Goal: Transaction & Acquisition: Book appointment/travel/reservation

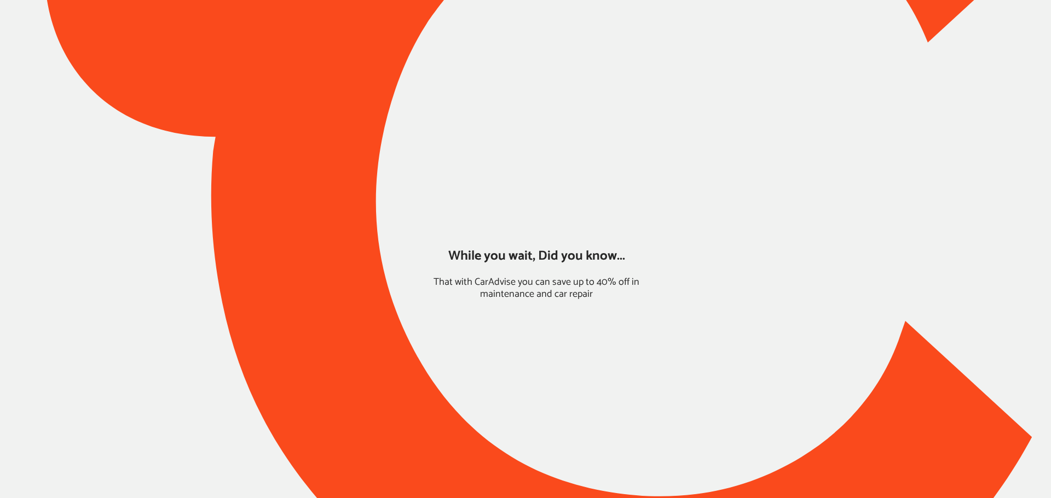
type input "*****"
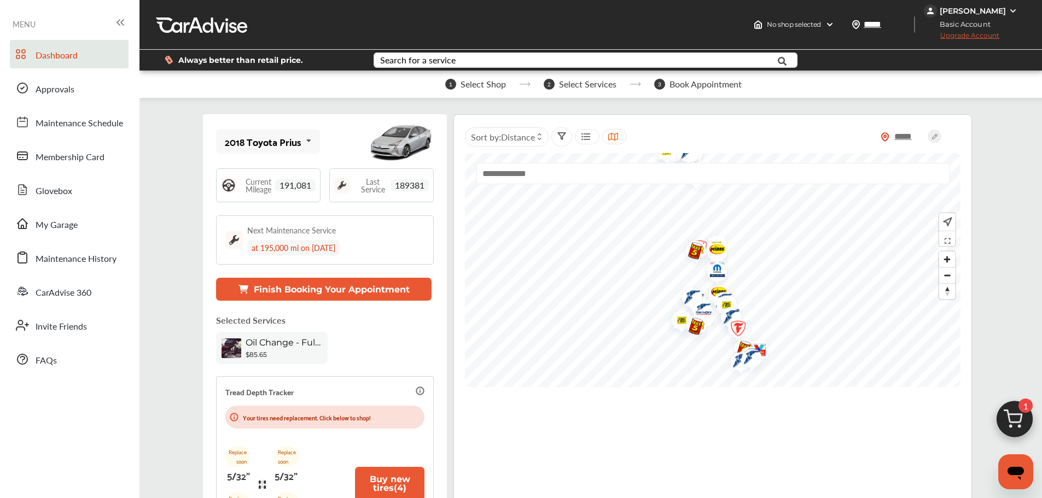
click at [1022, 416] on img at bounding box center [1015, 422] width 53 height 53
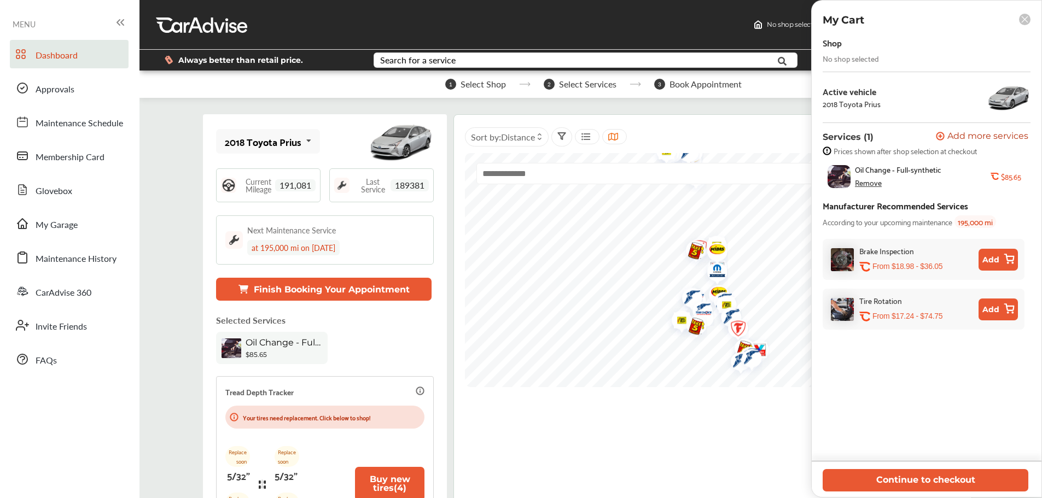
click at [956, 485] on button "Continue to checkout" at bounding box center [926, 480] width 206 height 22
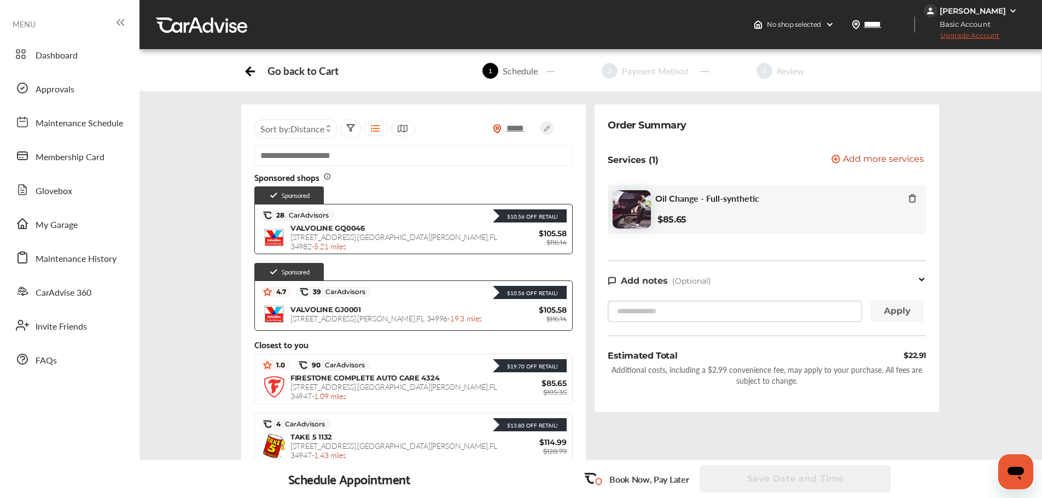
click at [311, 129] on span "Distance" at bounding box center [308, 129] width 34 height 13
click at [307, 153] on span "Price" at bounding box center [309, 157] width 16 height 9
click at [292, 153] on label at bounding box center [293, 153] width 16 height 0
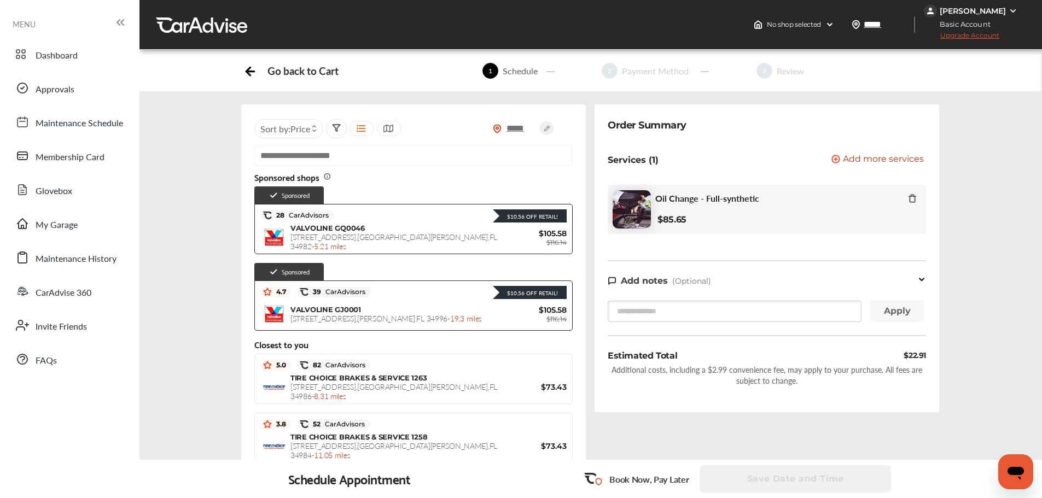
click at [382, 382] on span "TIRE CHOICE BRAKES & SERVICE 1263" at bounding box center [359, 378] width 136 height 9
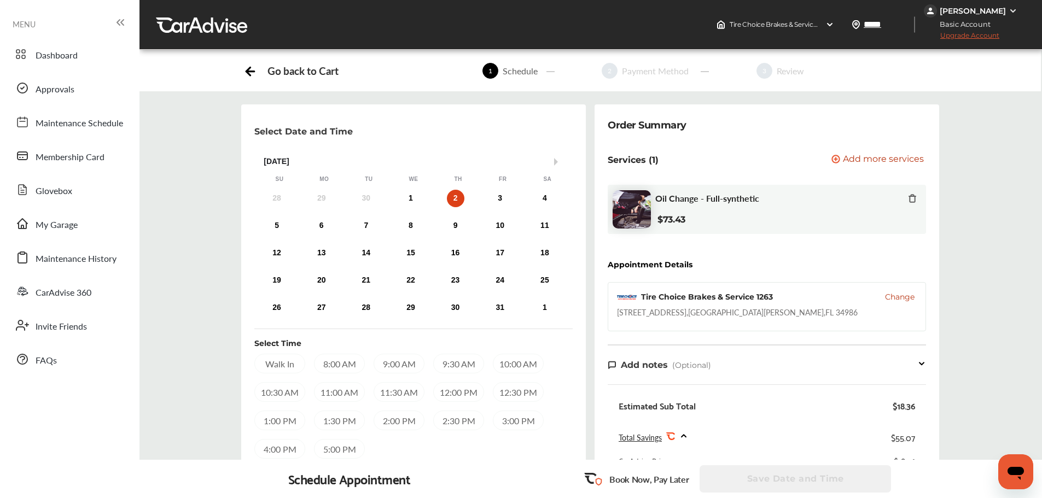
click at [885, 162] on span "Add more services" at bounding box center [883, 160] width 81 height 10
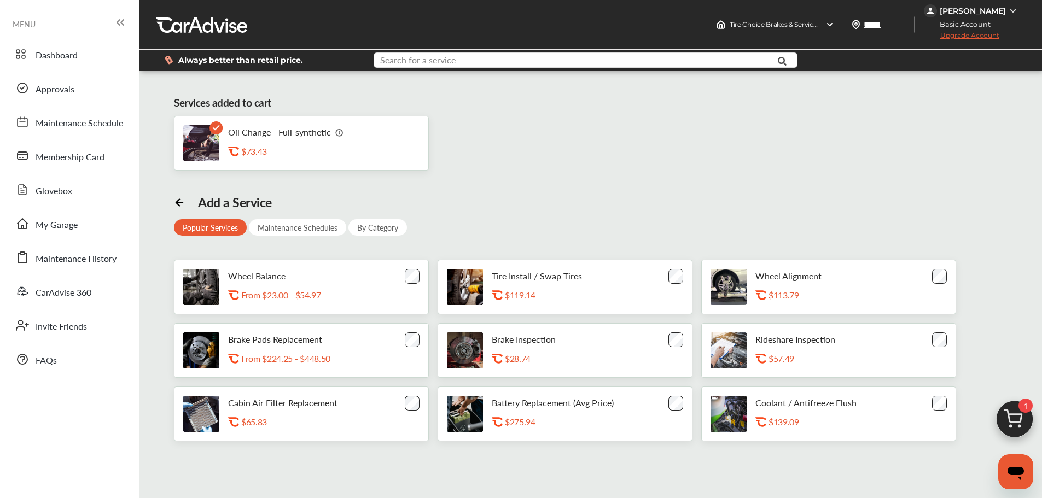
click at [495, 59] on input "text" at bounding box center [568, 61] width 387 height 17
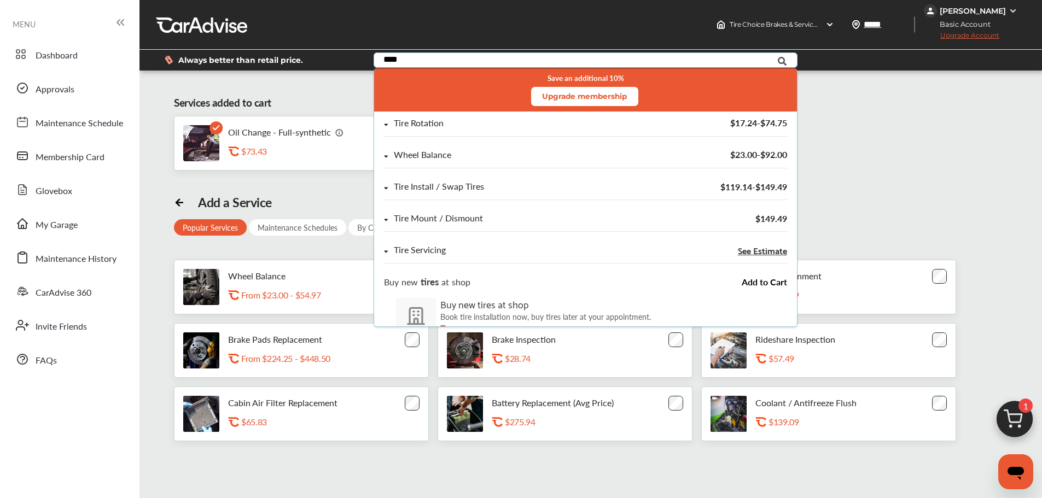
type input "****"
click at [427, 132] on div "Tire Rotation $17.24 - $74.75" at bounding box center [585, 128] width 403 height 18
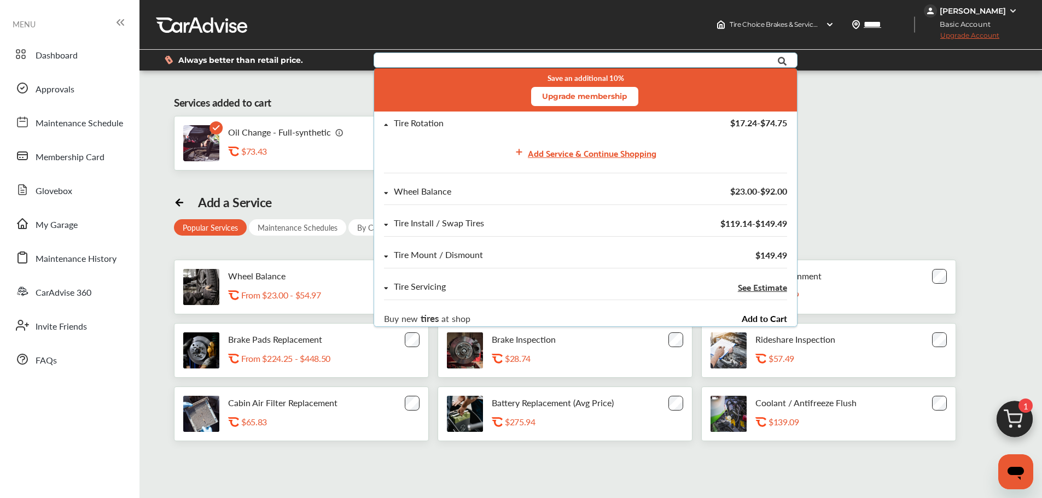
click at [574, 155] on div "Add Service & Continue Shopping" at bounding box center [592, 153] width 129 height 15
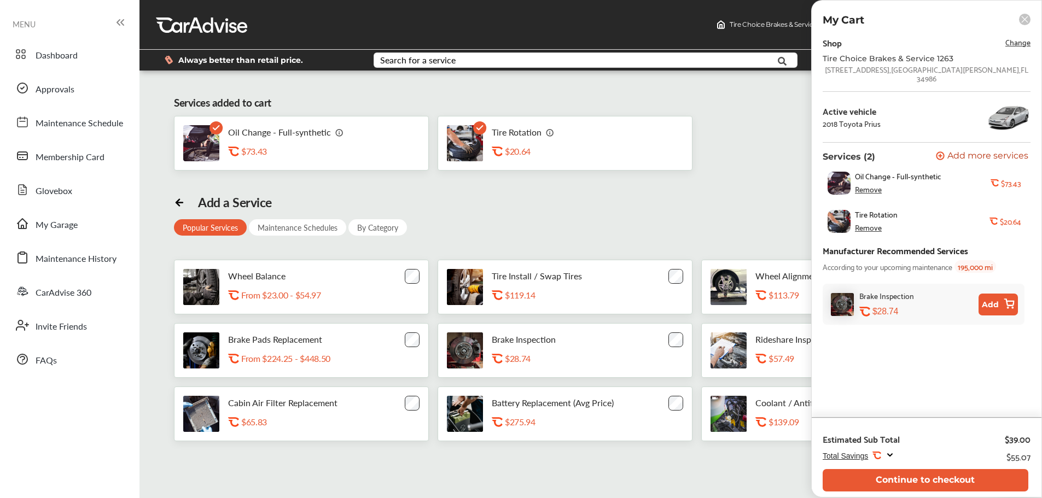
click at [894, 481] on button "Continue to checkout" at bounding box center [926, 480] width 206 height 22
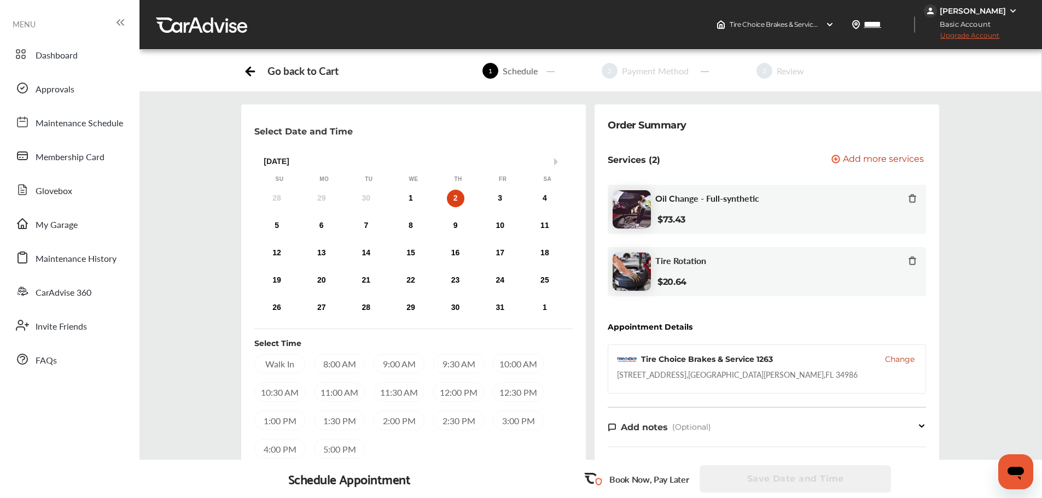
click at [903, 355] on span "Change" at bounding box center [900, 359] width 30 height 11
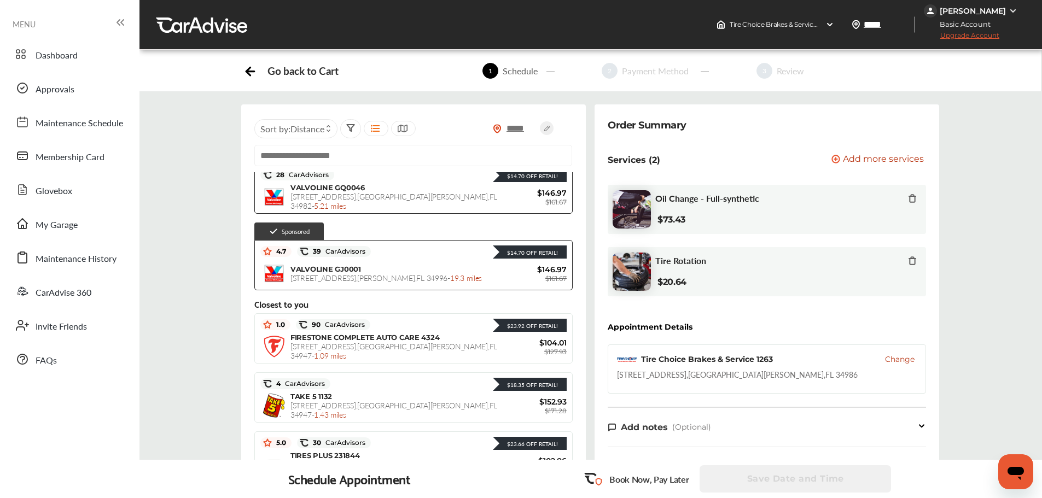
scroll to position [109, 0]
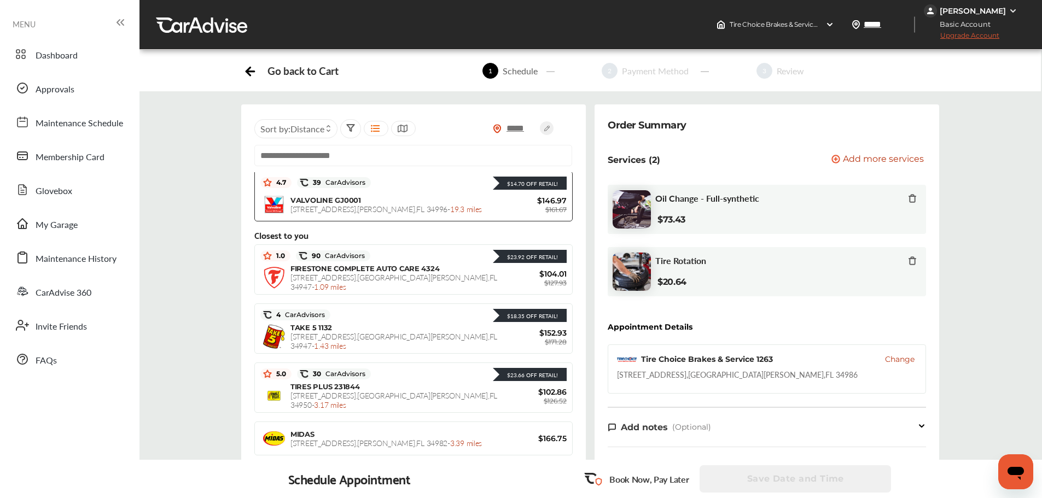
click at [365, 392] on div "TIRES PLUS 231844 [STREET_ADDRESS][PERSON_NAME] - 3.17 miles" at bounding box center [396, 395] width 211 height 27
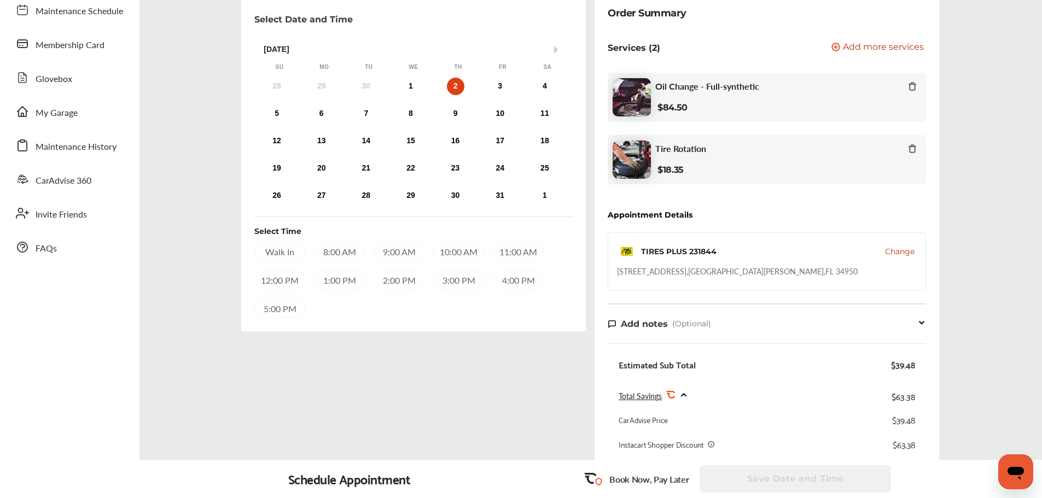
scroll to position [55, 0]
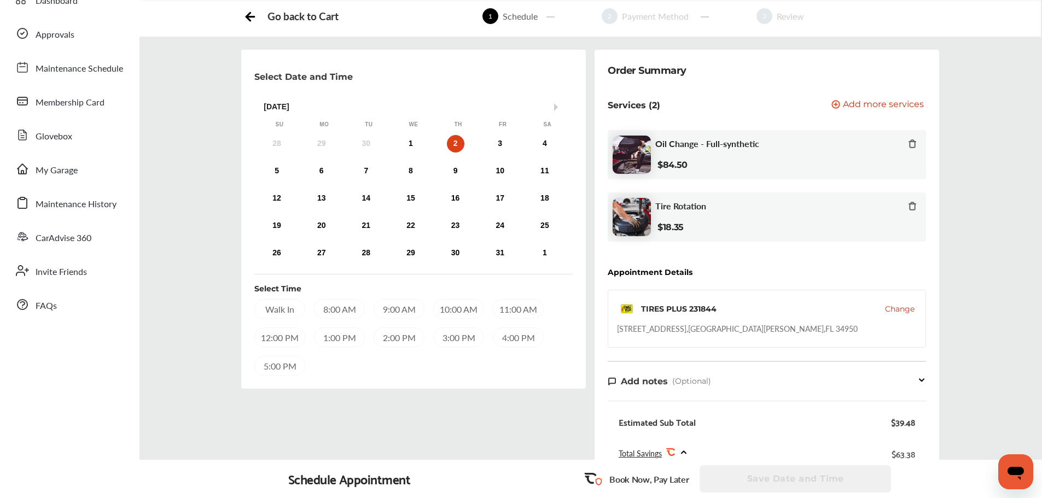
click at [912, 201] on div at bounding box center [912, 207] width 9 height 13
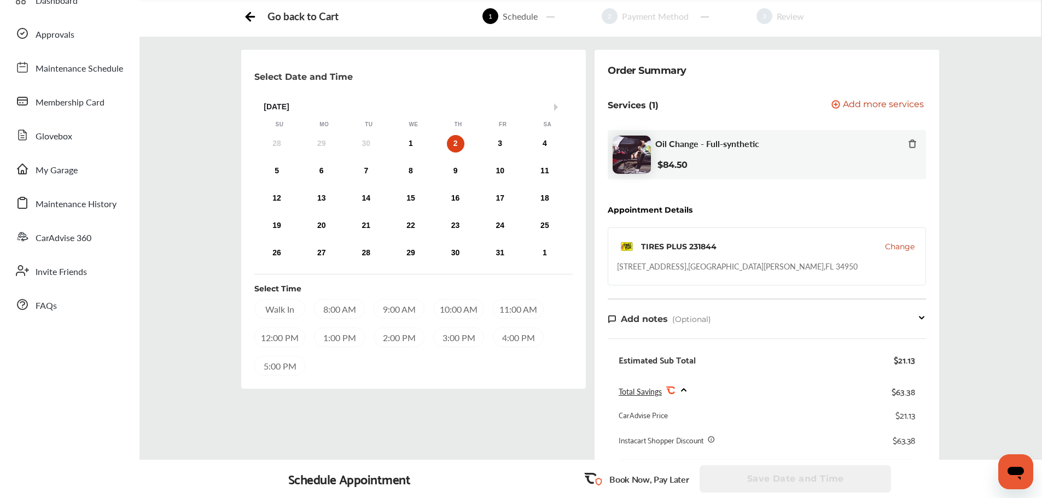
click at [889, 246] on span "Change" at bounding box center [900, 246] width 30 height 11
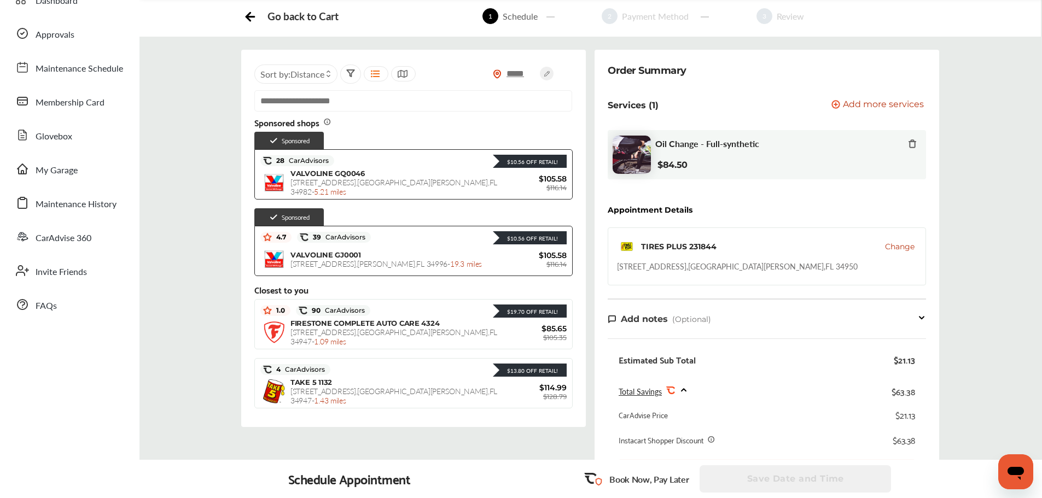
click at [303, 78] on span "Distance" at bounding box center [308, 74] width 34 height 13
click at [292, 98] on label at bounding box center [293, 98] width 16 height 0
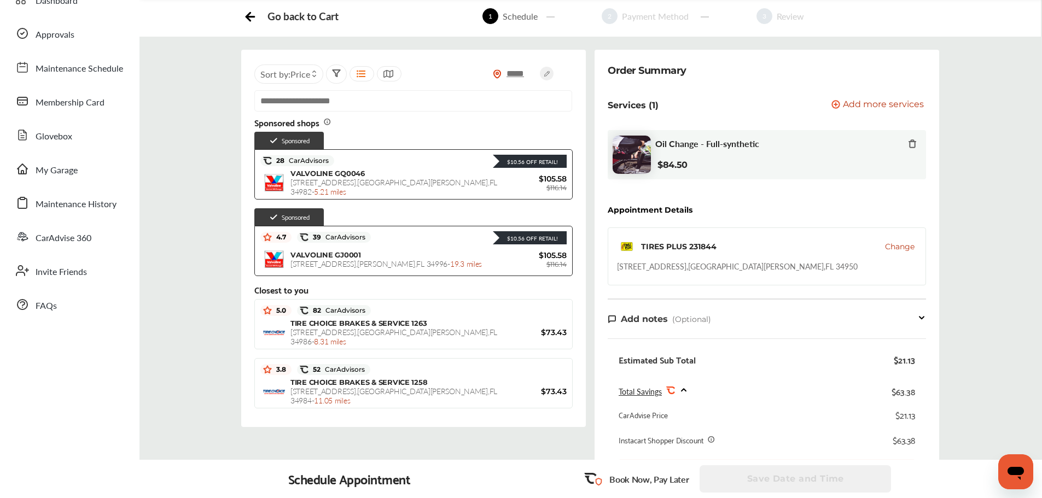
click at [442, 324] on div "TIRE CHOICE BRAKES & SERVICE 1263 [STREET_ADDRESS][PERSON_NAME] - 8.31 miles" at bounding box center [396, 332] width 211 height 27
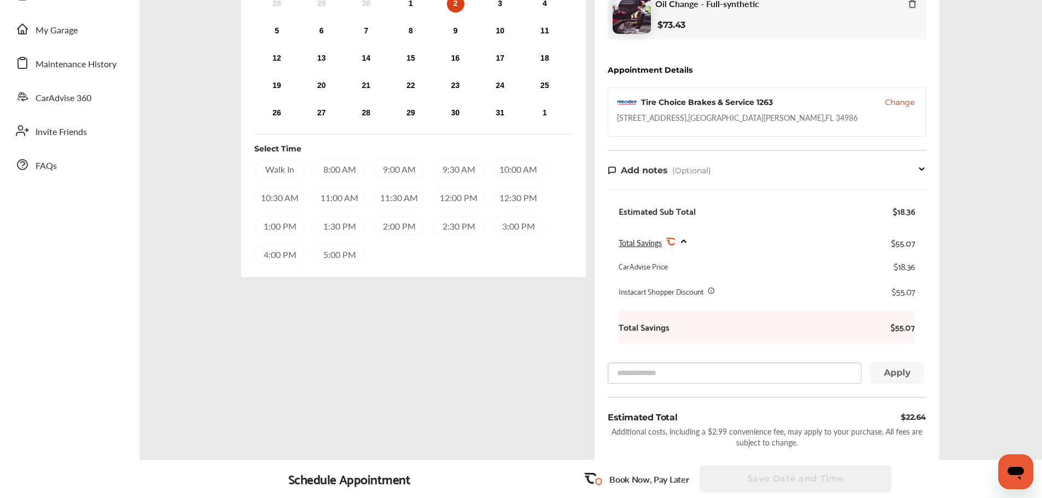
scroll to position [143, 0]
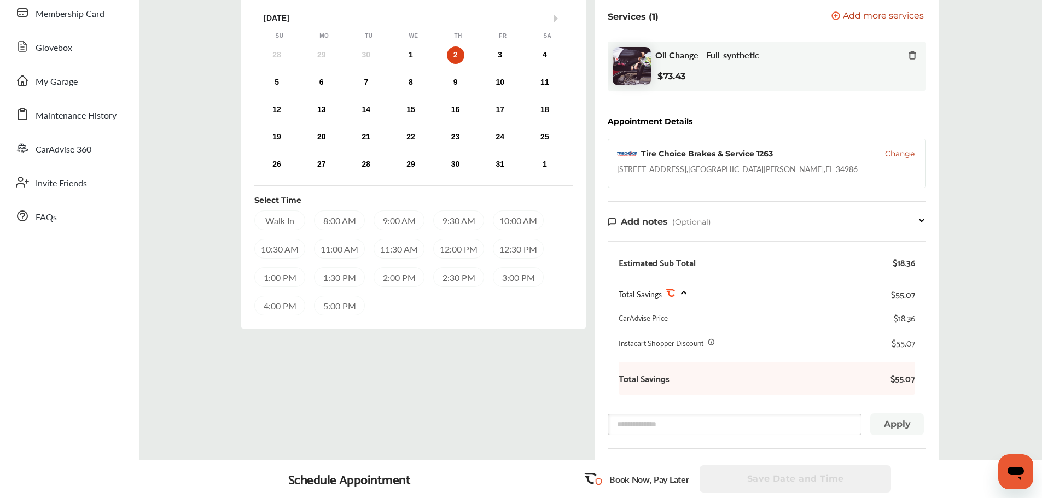
click at [412, 54] on div "1" at bounding box center [411, 56] width 18 height 18
click at [910, 151] on span "Change" at bounding box center [900, 153] width 30 height 11
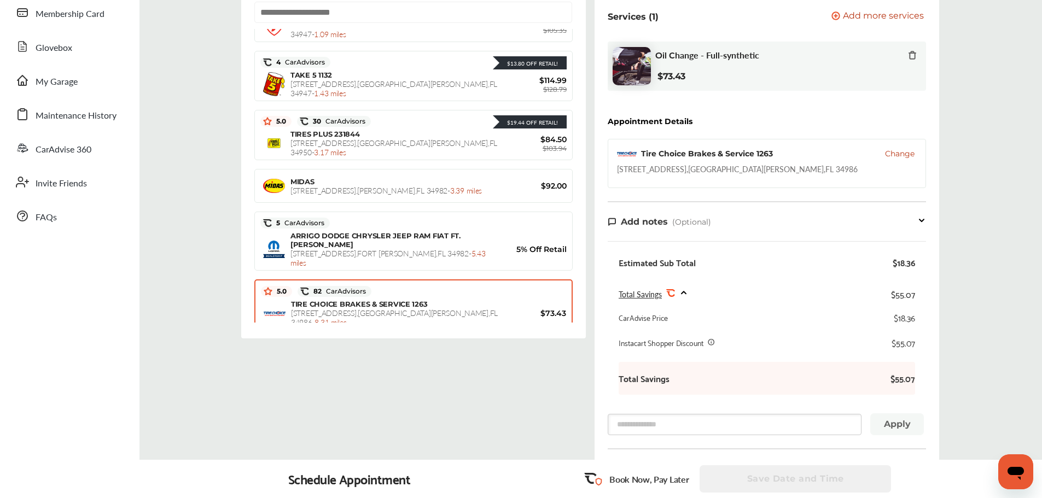
scroll to position [218, 0]
click at [392, 255] on span "[STREET_ADDRESS][PERSON_NAME] - 5.43 miles" at bounding box center [388, 258] width 195 height 20
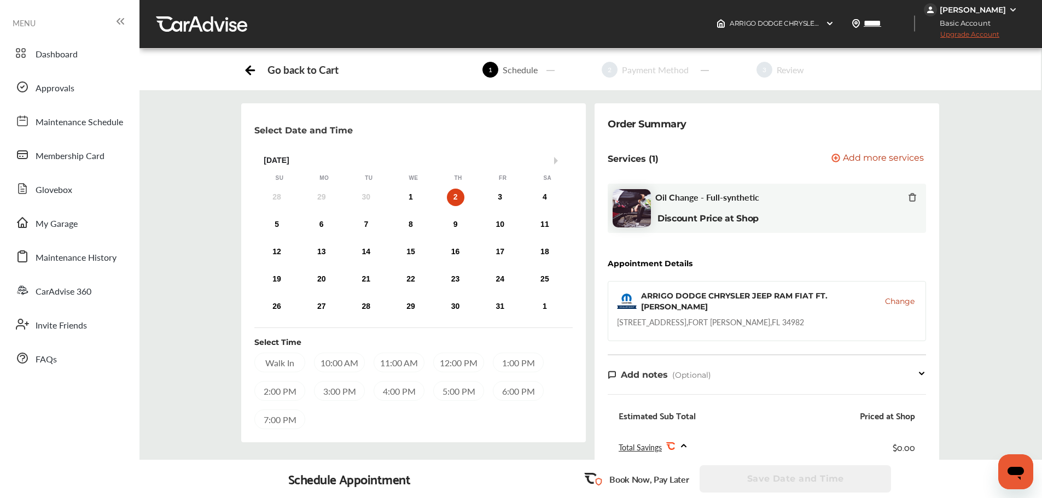
scroll to position [0, 0]
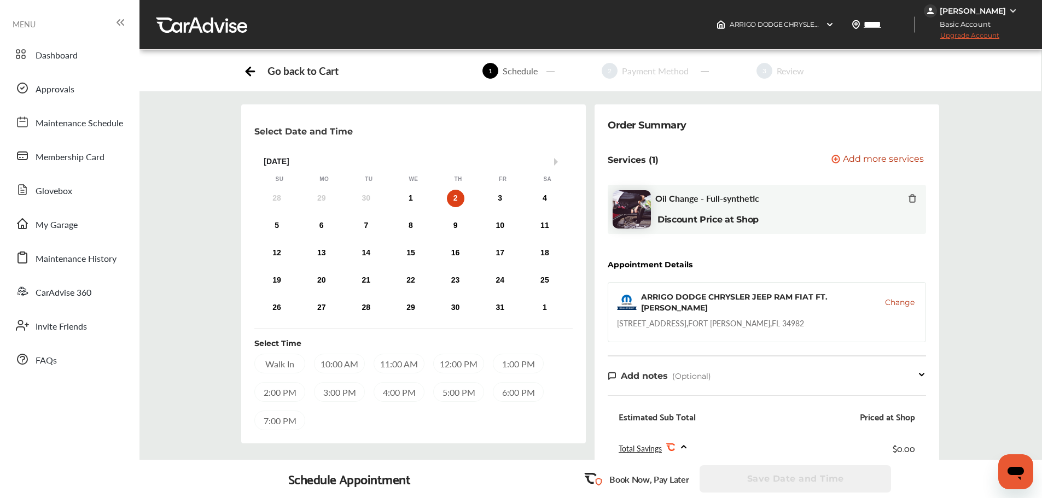
click at [407, 362] on div "11:00 AM" at bounding box center [399, 364] width 51 height 20
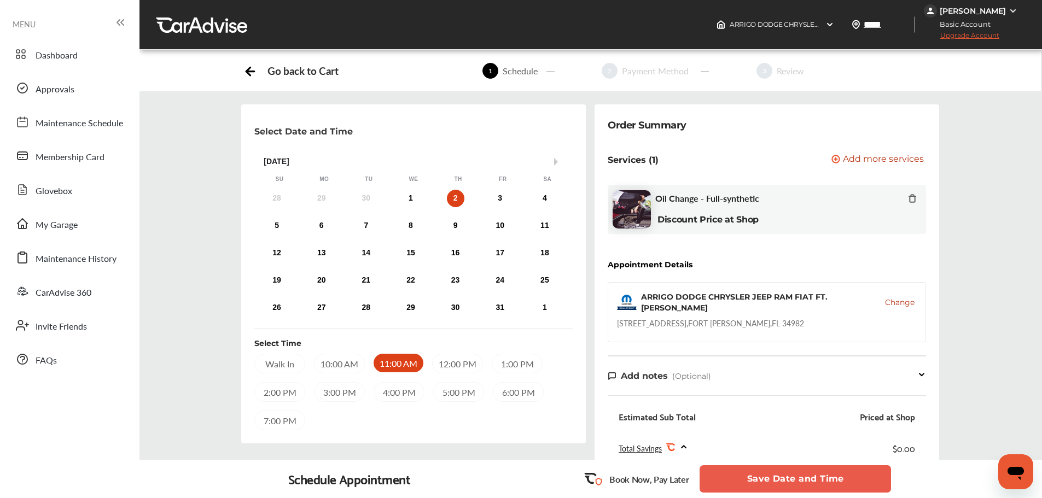
click at [804, 473] on button "Save Date and Time" at bounding box center [796, 479] width 192 height 27
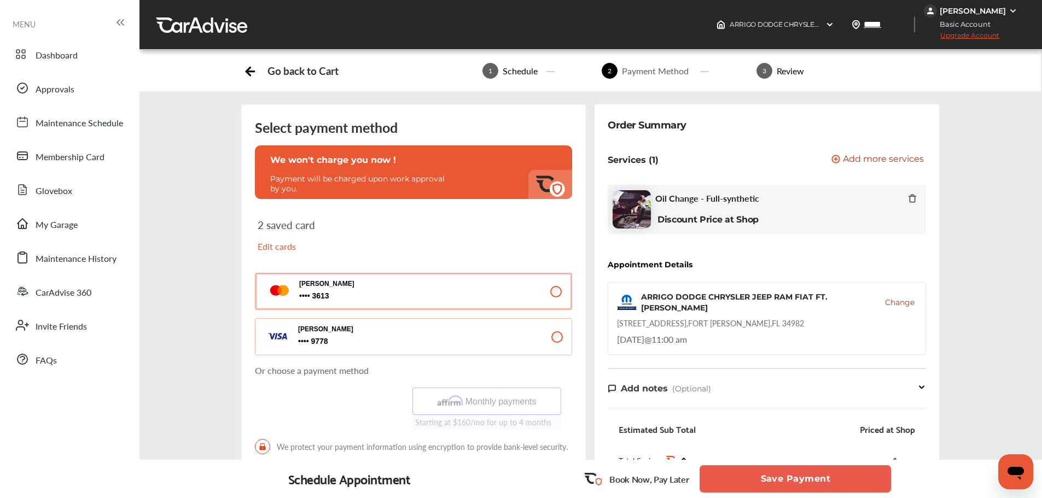
click at [769, 483] on button "Save Payment" at bounding box center [796, 479] width 192 height 27
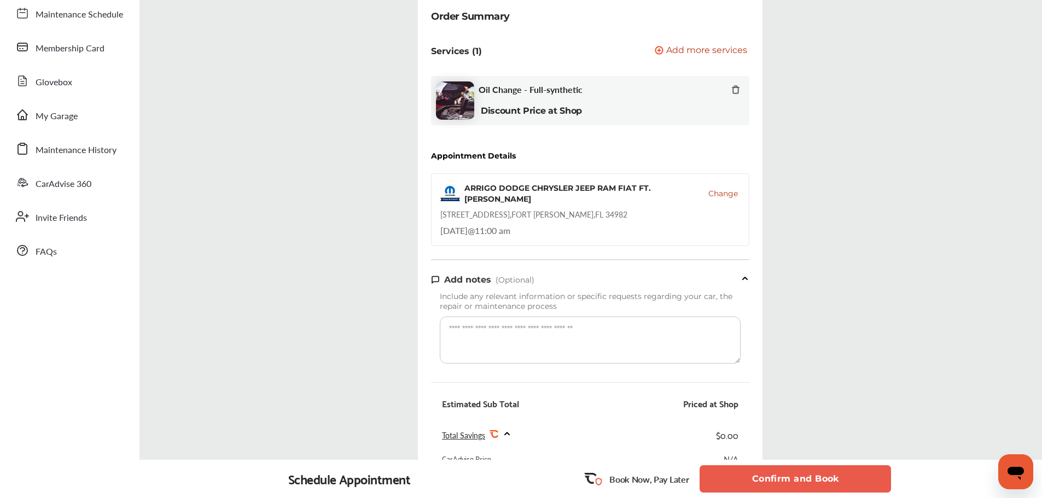
scroll to position [109, 0]
click at [634, 364] on div "Include any relevant information or specific requests regarding your car, the r…" at bounding box center [590, 327] width 318 height 83
click at [639, 322] on textarea at bounding box center [590, 339] width 301 height 47
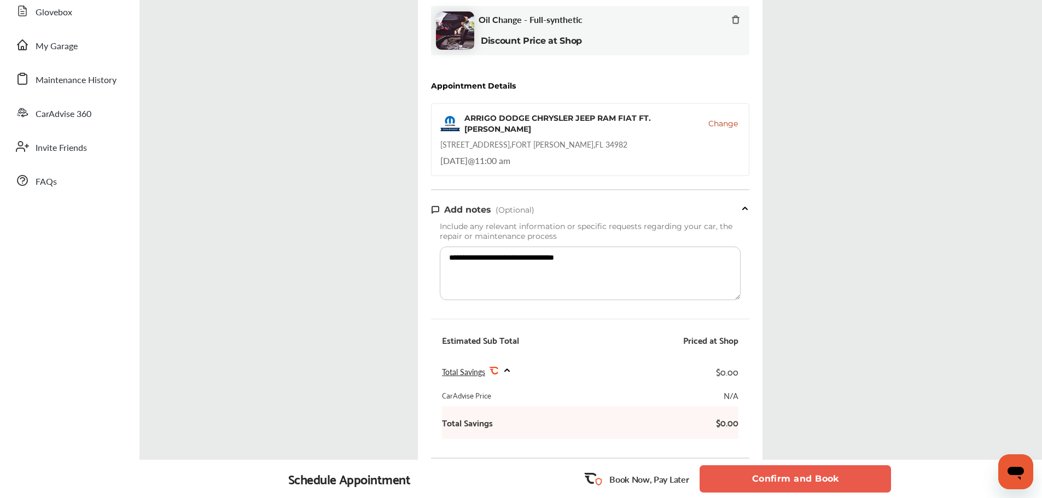
scroll to position [381, 0]
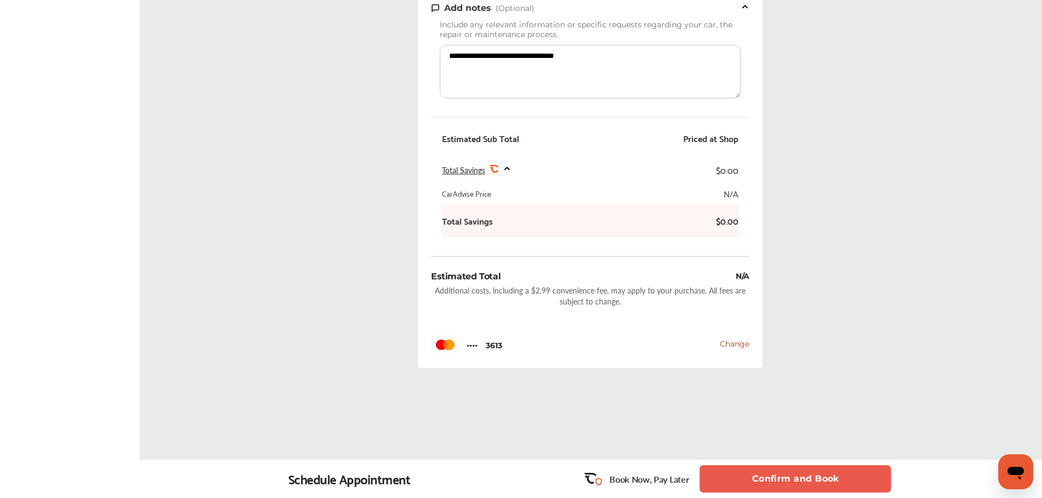
type textarea "**********"
click at [766, 482] on button "Confirm and Book" at bounding box center [796, 479] width 192 height 27
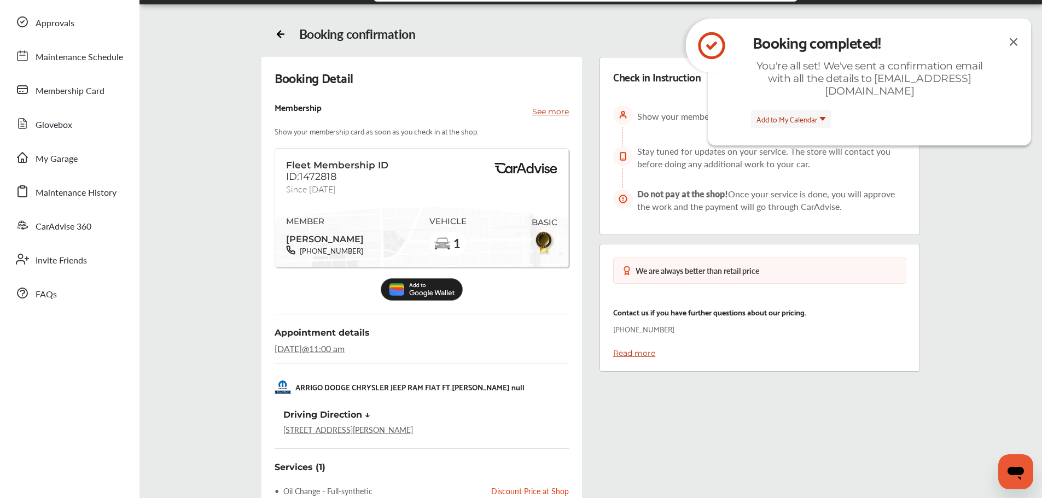
scroll to position [280, 0]
